Goal: Information Seeking & Learning: Learn about a topic

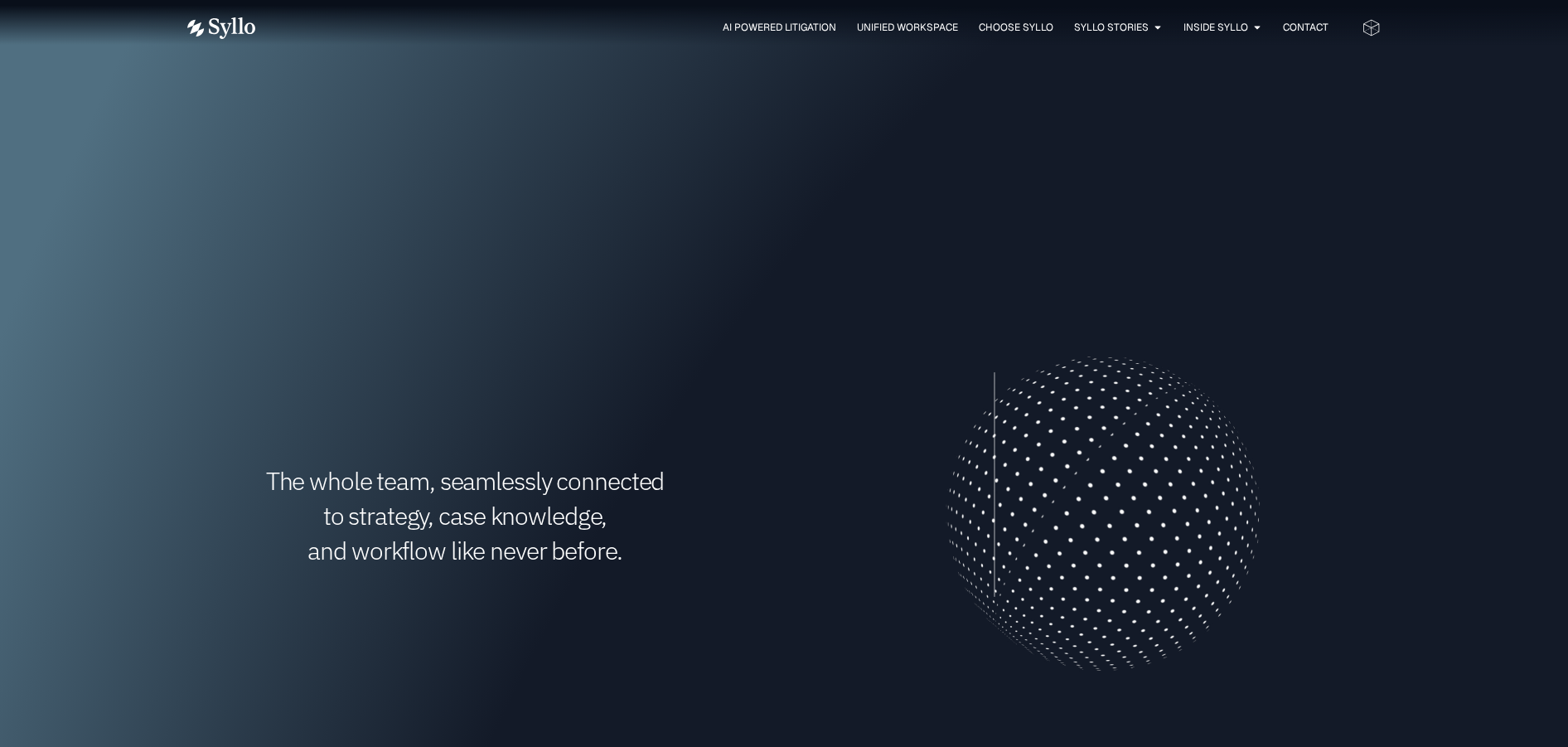
scroll to position [414, 0]
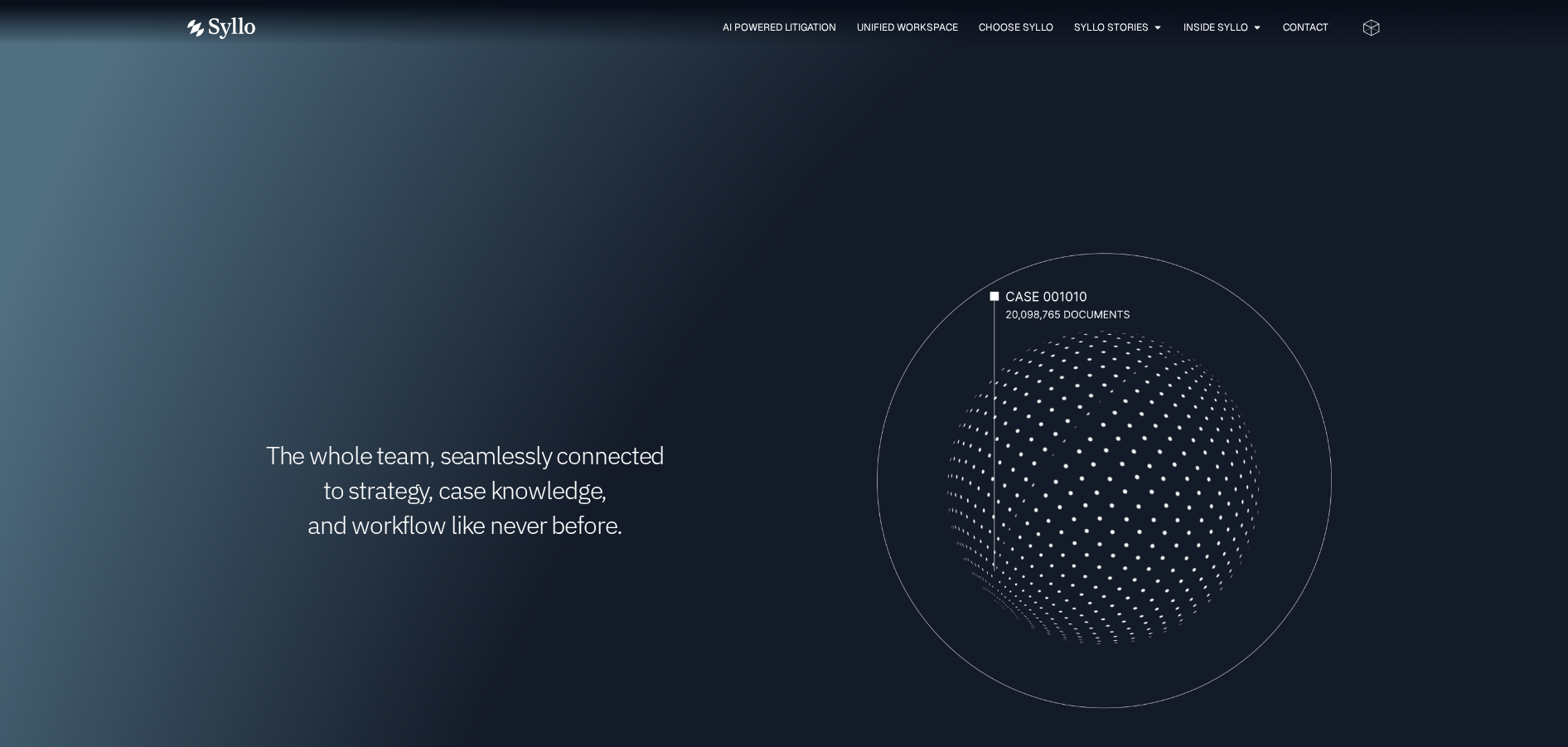
click at [1039, 432] on video "Your browser doesn't support HTML5 video." at bounding box center [1104, 487] width 555 height 556
drag, startPoint x: 1044, startPoint y: 472, endPoint x: 1052, endPoint y: 424, distance: 48.7
click at [1052, 424] on video "Your browser doesn't support HTML5 video." at bounding box center [1104, 487] width 555 height 556
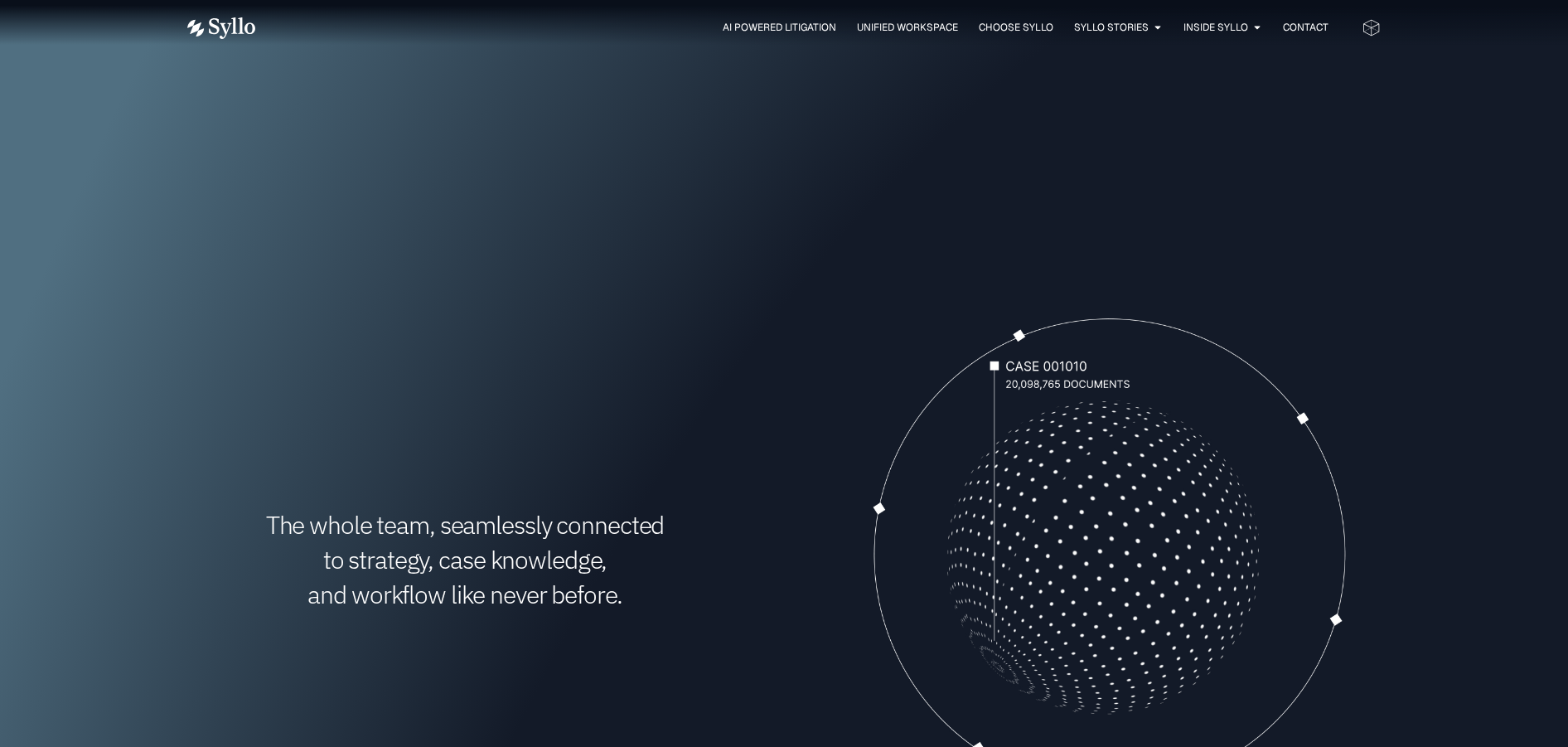
scroll to position [249, 0]
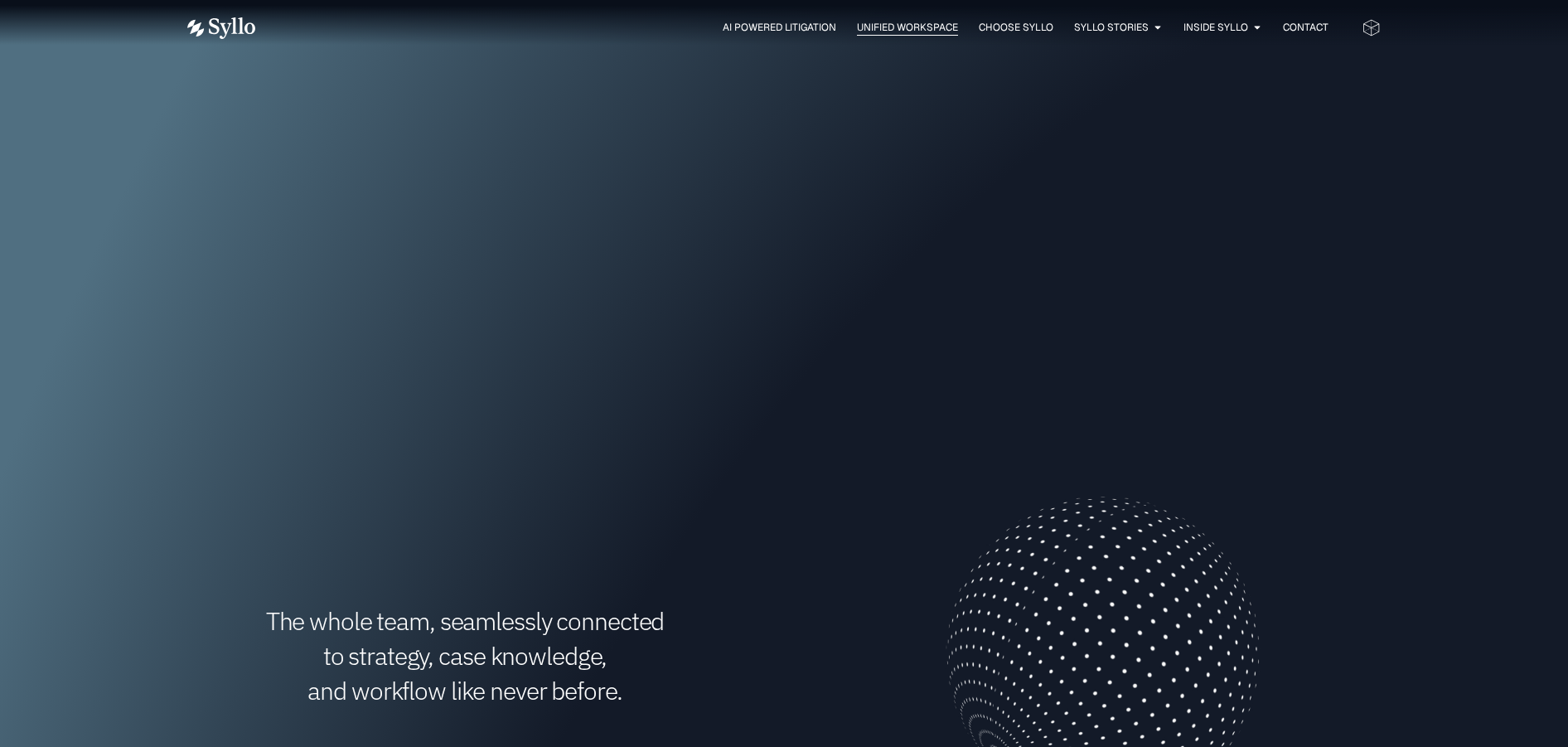
click at [881, 26] on span "Unified Workspace" at bounding box center [907, 27] width 101 height 15
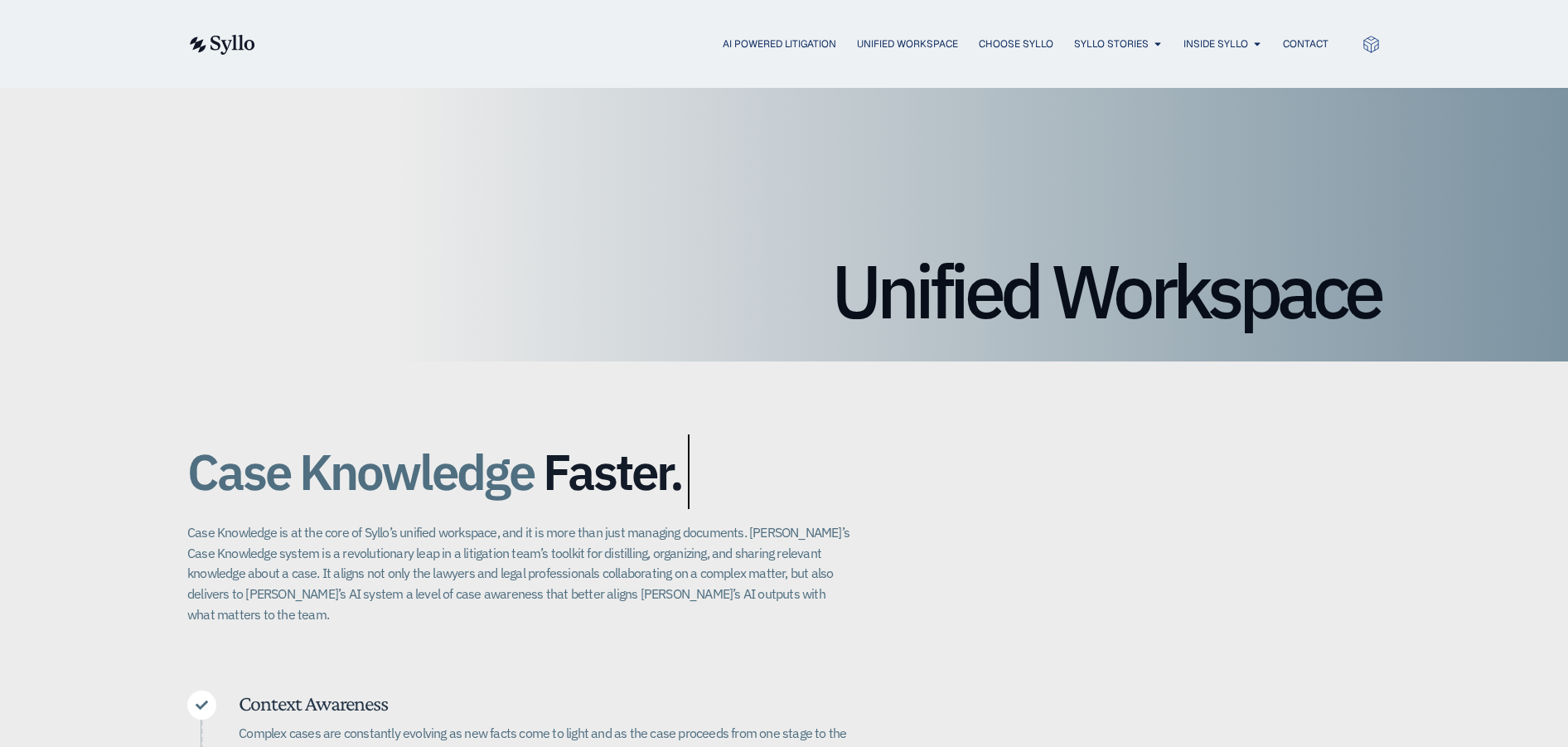
drag, startPoint x: 189, startPoint y: 470, endPoint x: 666, endPoint y: 477, distance: 477.1
click at [666, 477] on h2 "Case Knowledge Better. Bigger. Faster." at bounding box center [519, 472] width 663 height 75
